Goal: Task Accomplishment & Management: Manage account settings

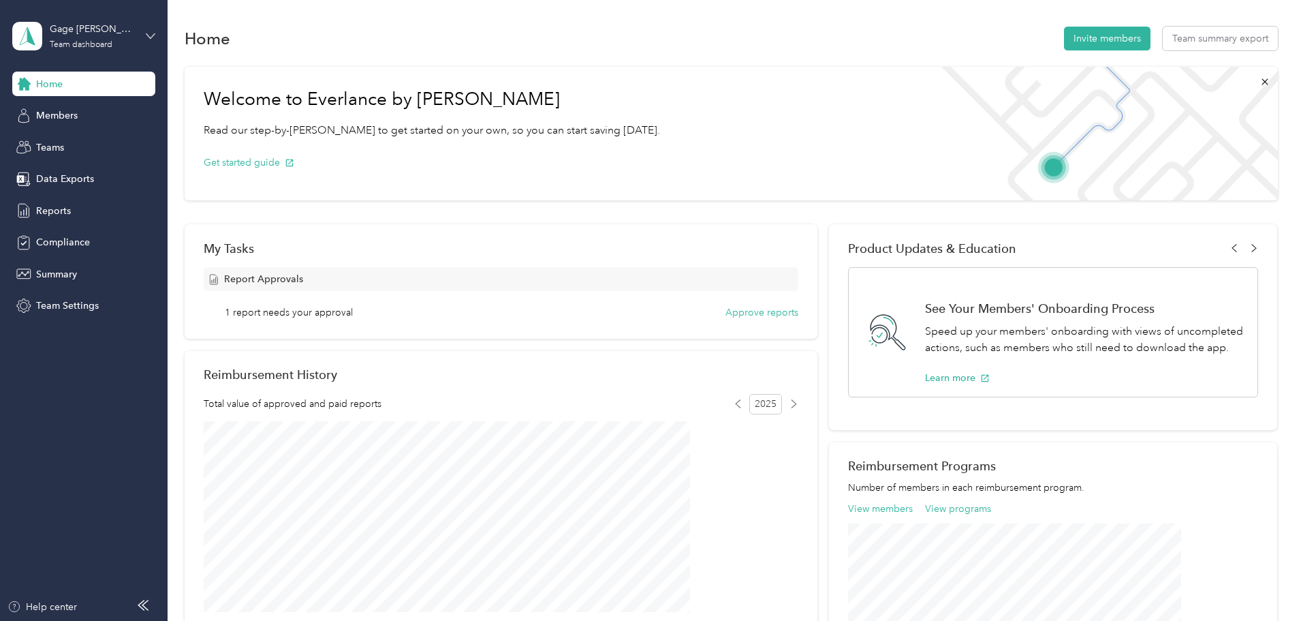
click at [151, 32] on icon at bounding box center [151, 36] width 10 height 10
click at [83, 142] on div "Personal dashboard" at bounding box center [68, 143] width 86 height 14
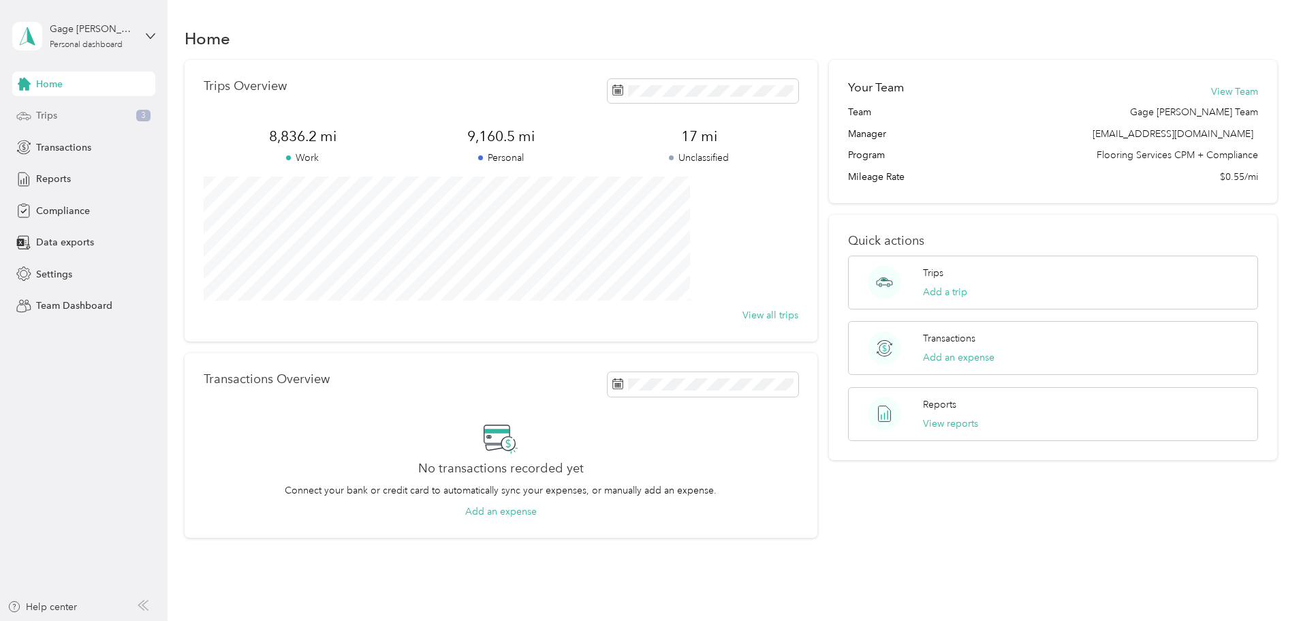
click at [41, 118] on span "Trips" at bounding box center [46, 115] width 21 height 14
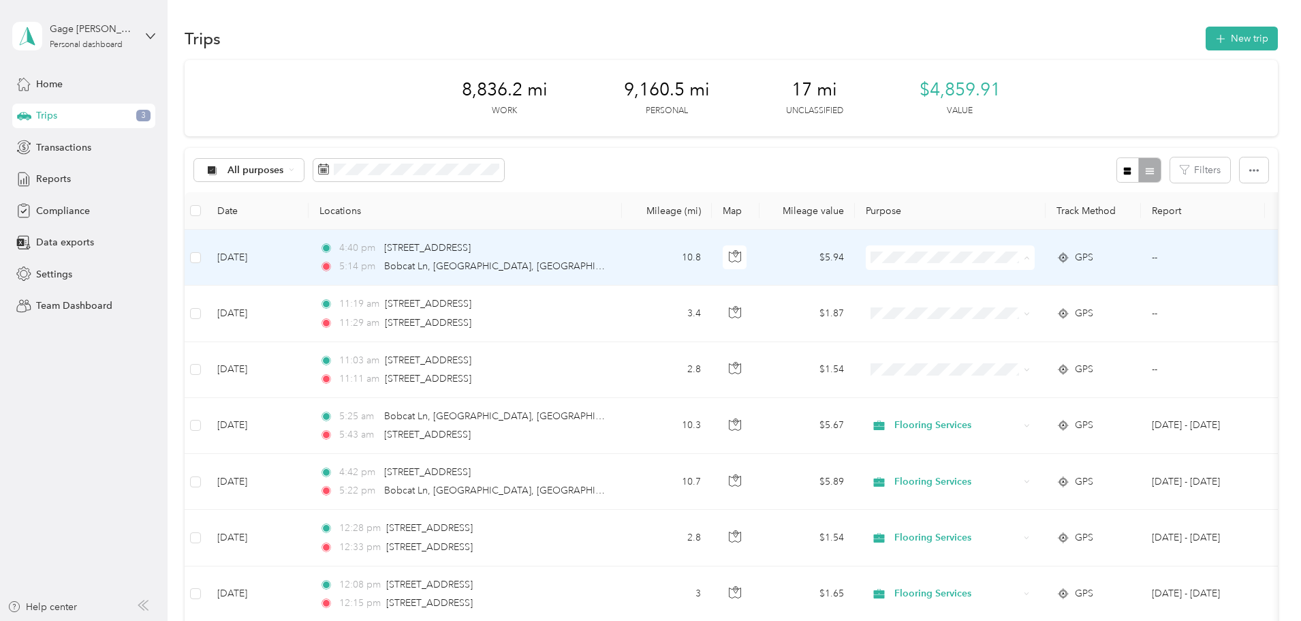
click at [1014, 279] on span "Flooring Services" at bounding box center [1053, 283] width 126 height 14
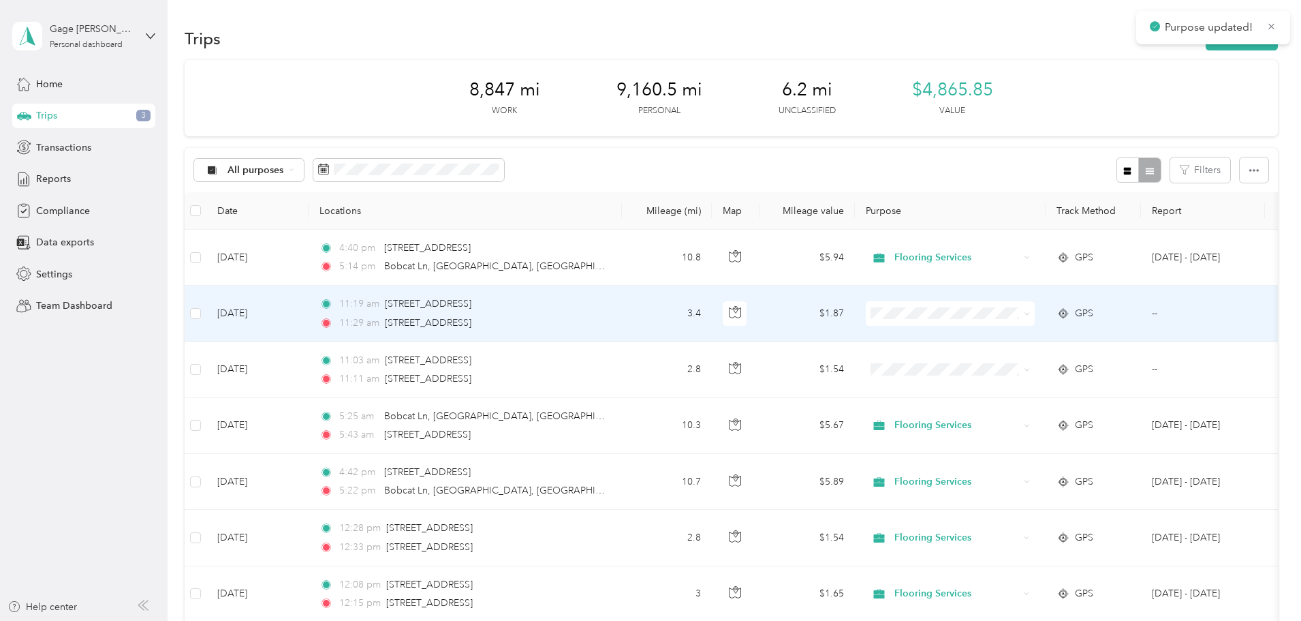
click at [1011, 341] on span "Flooring Services" at bounding box center [1053, 336] width 126 height 14
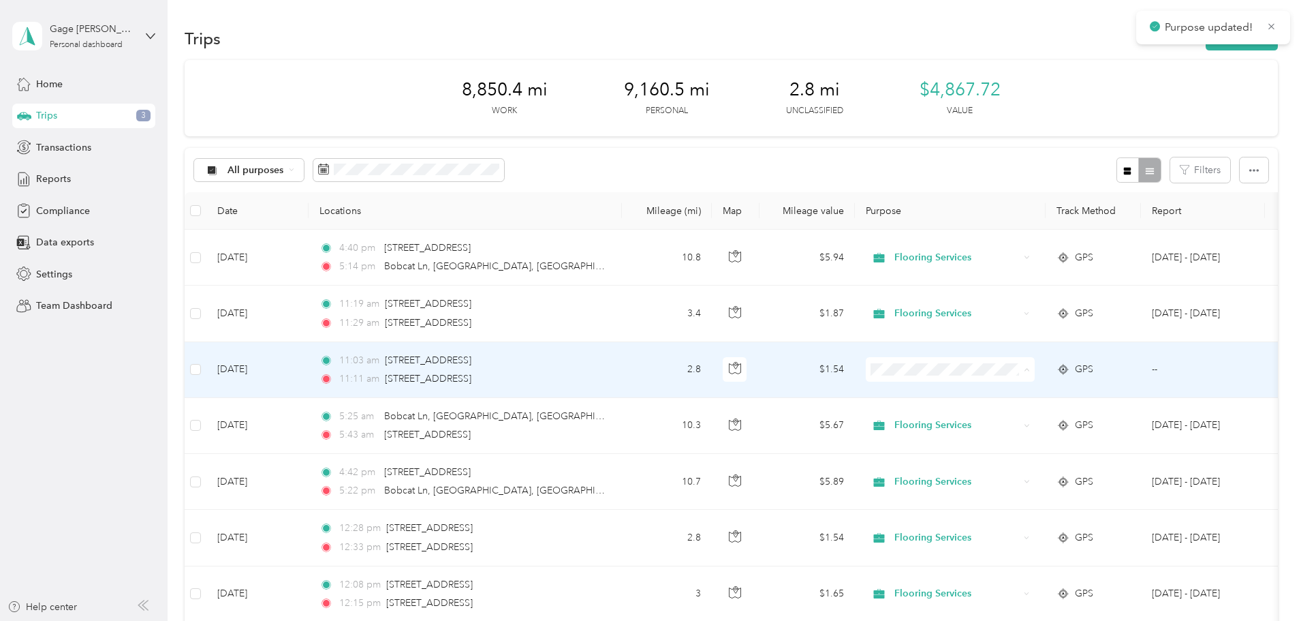
click at [1012, 396] on span "Flooring Services" at bounding box center [1053, 395] width 126 height 14
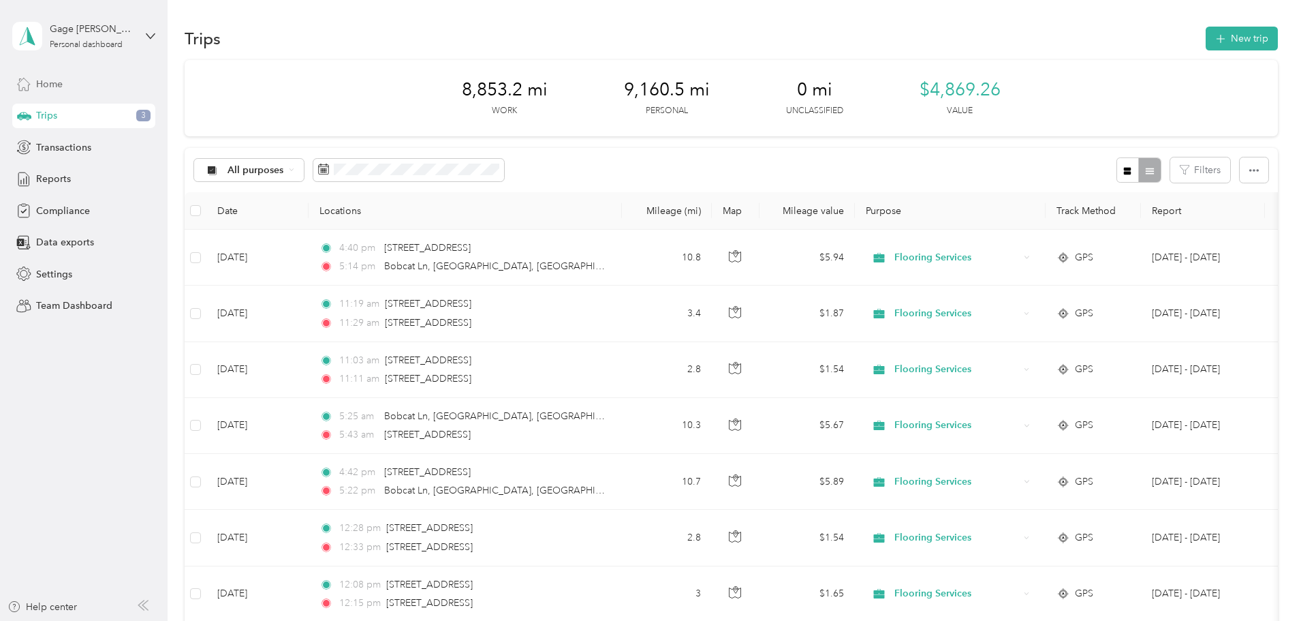
click at [61, 81] on span "Home" at bounding box center [49, 84] width 27 height 14
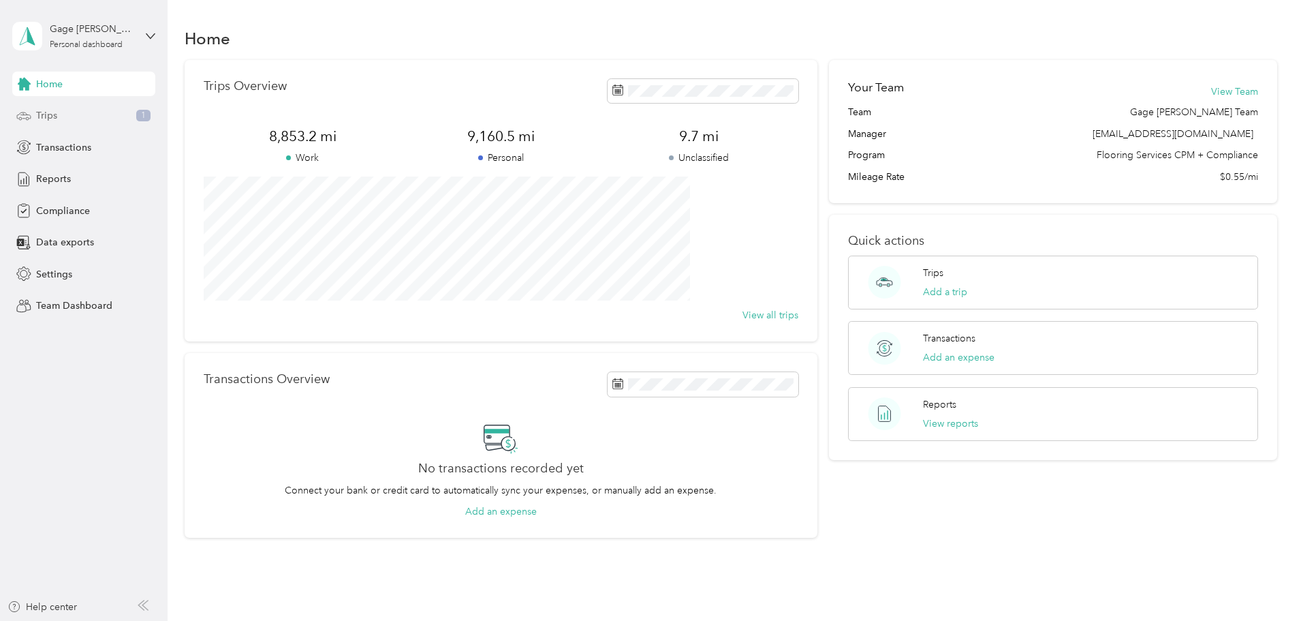
click at [50, 114] on span "Trips" at bounding box center [46, 115] width 21 height 14
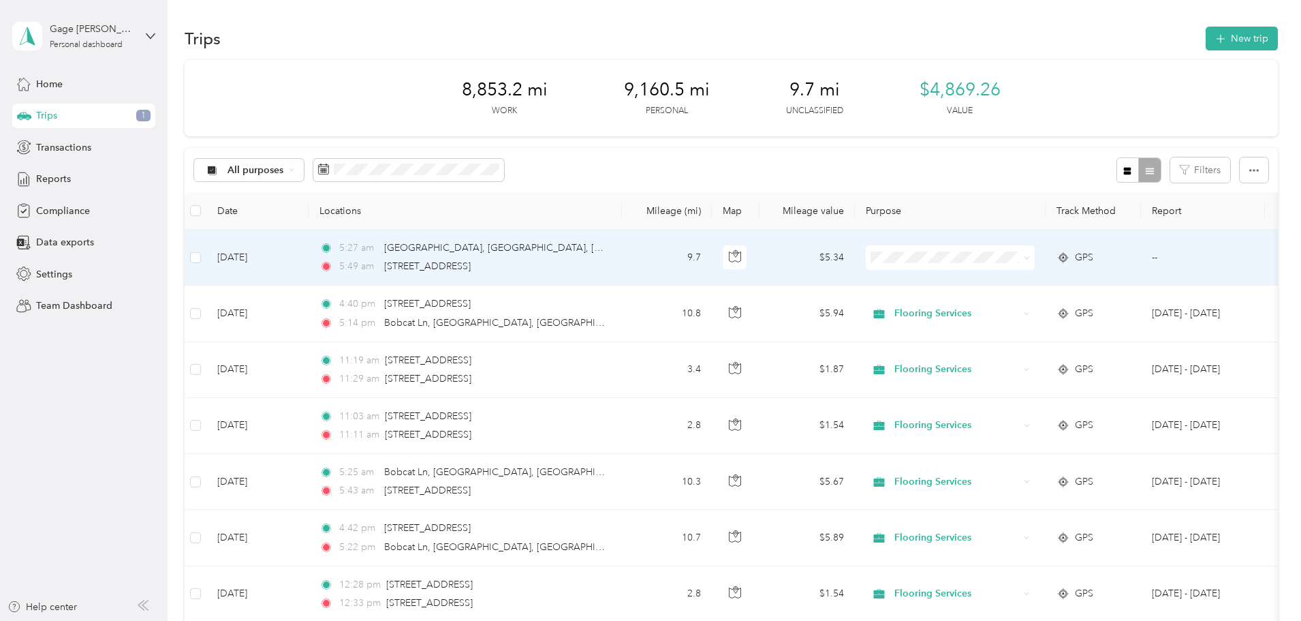
click at [1003, 281] on span "Flooring Services" at bounding box center [1053, 277] width 126 height 14
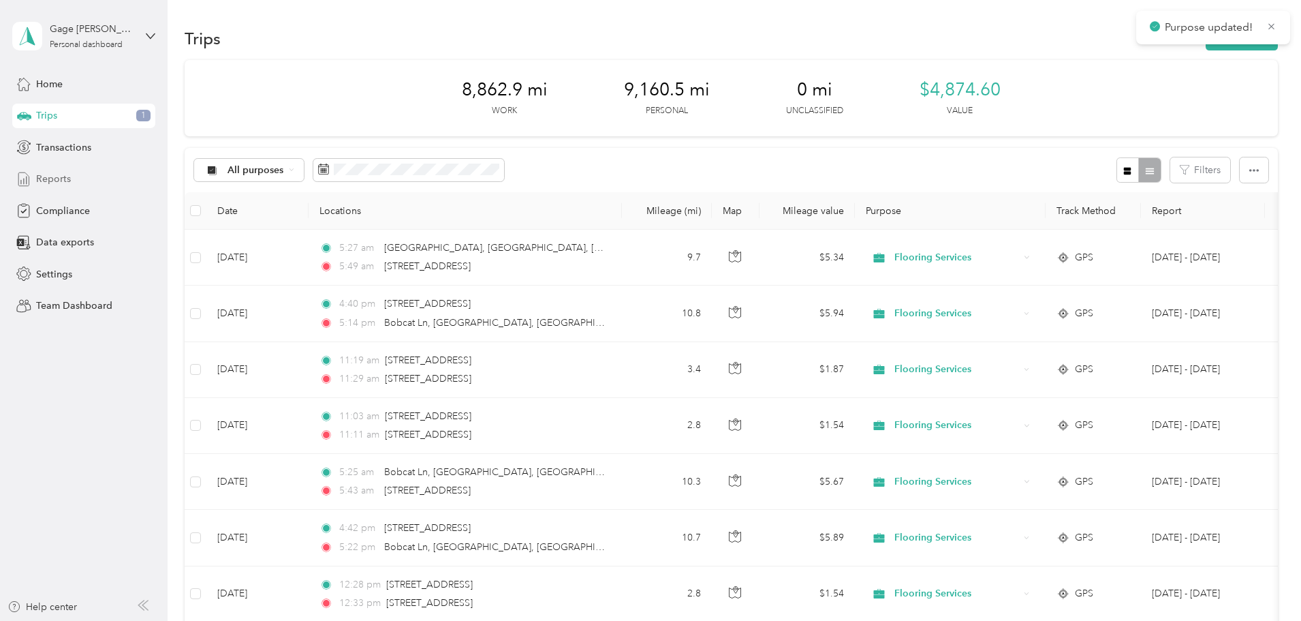
click at [58, 176] on span "Reports" at bounding box center [53, 179] width 35 height 14
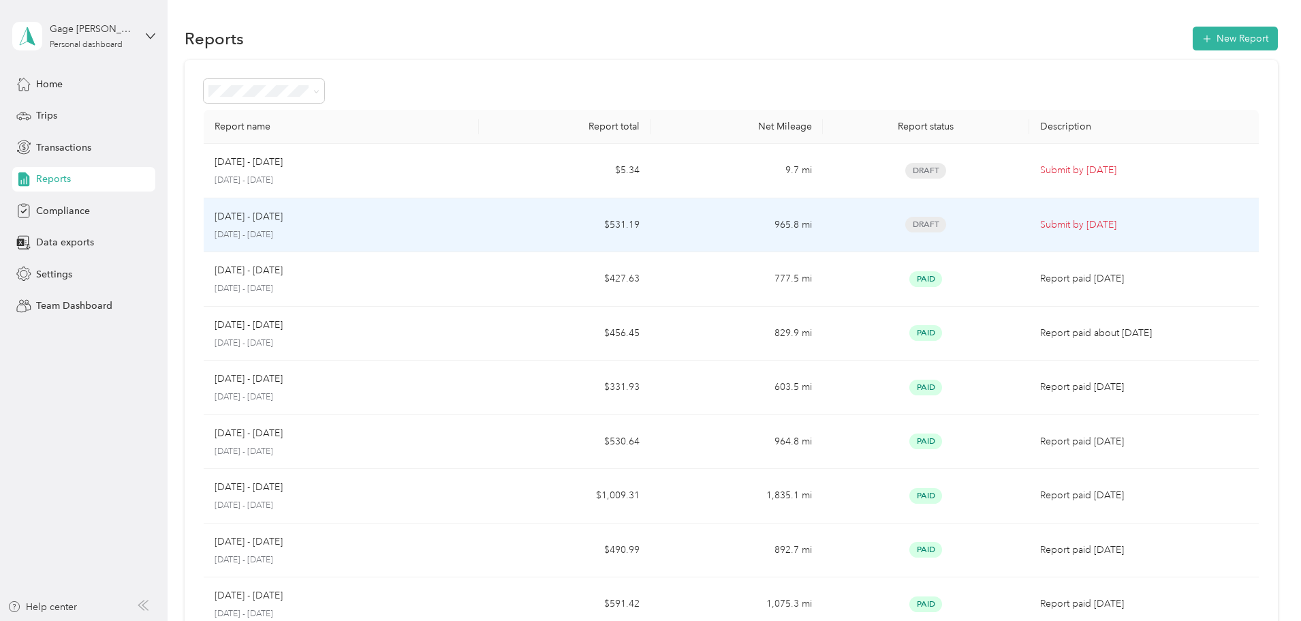
click at [1040, 226] on p "Submit by [DATE]" at bounding box center [1144, 224] width 208 height 15
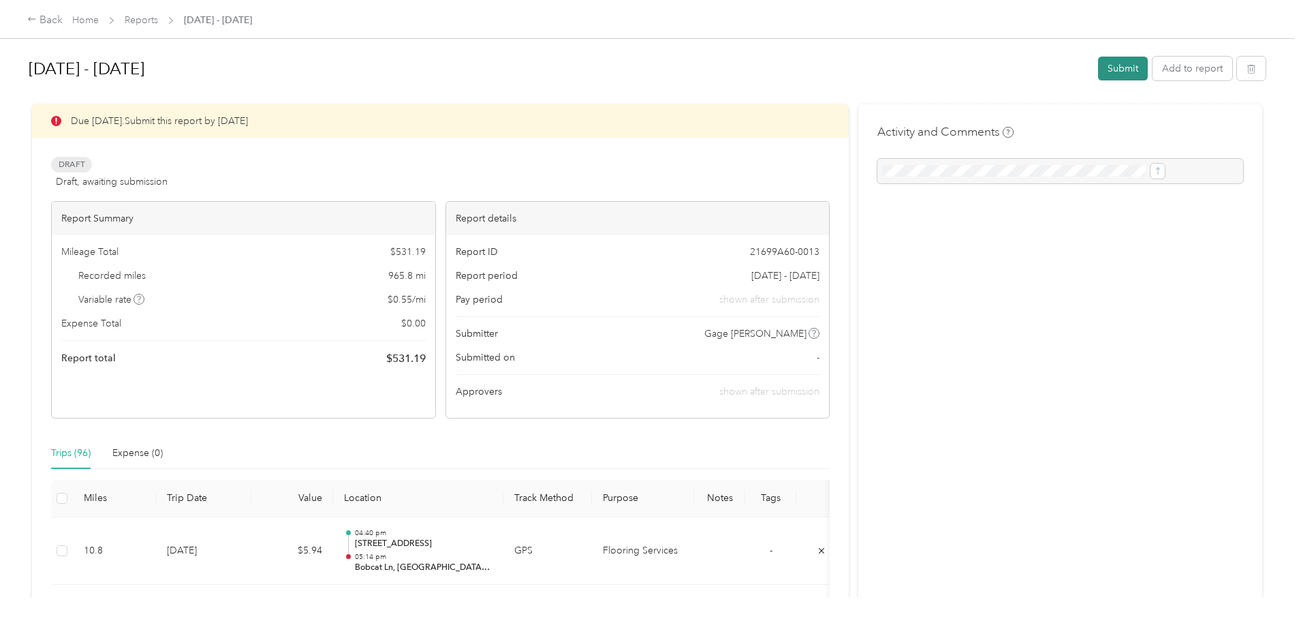
click at [1098, 67] on button "Submit" at bounding box center [1123, 69] width 50 height 24
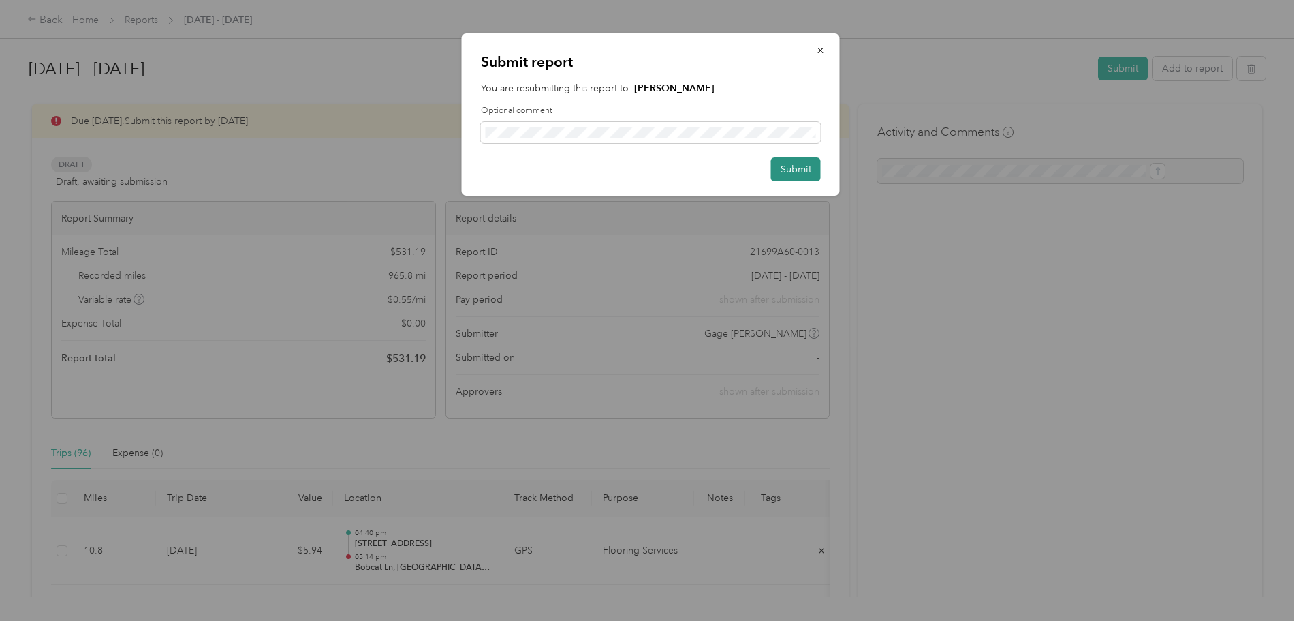
click at [809, 169] on button "Submit" at bounding box center [796, 169] width 50 height 24
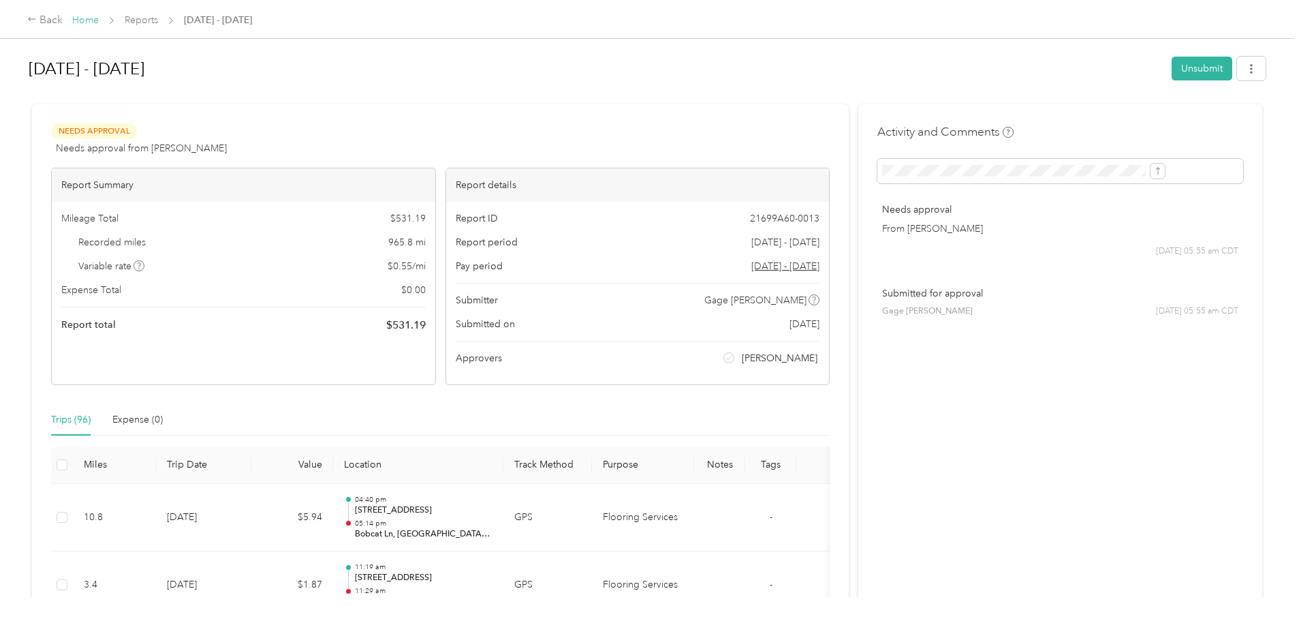
click at [99, 18] on link "Home" at bounding box center [85, 20] width 27 height 12
